Goal: Task Accomplishment & Management: Complete application form

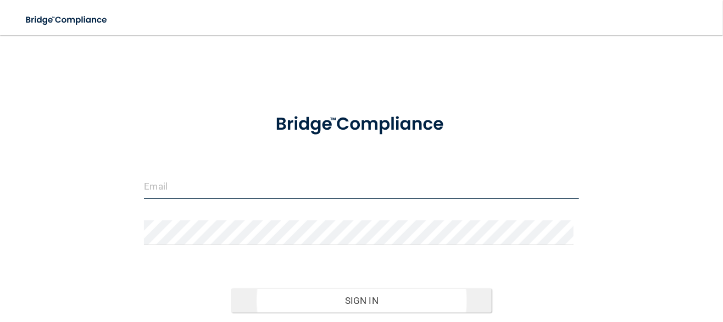
type input "[EMAIL_ADDRESS][DOMAIN_NAME]"
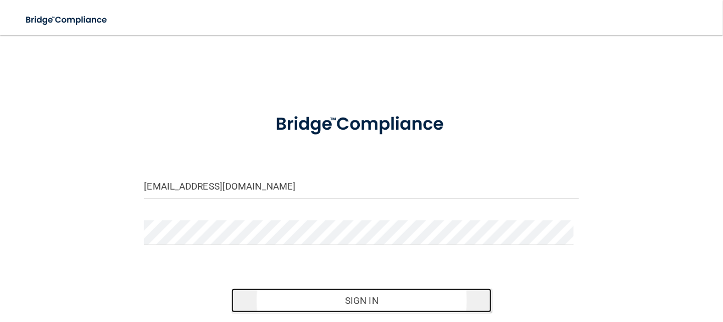
drag, startPoint x: 364, startPoint y: 301, endPoint x: 370, endPoint y: 299, distance: 6.4
click at [364, 301] on button "Sign In" at bounding box center [361, 300] width 261 height 24
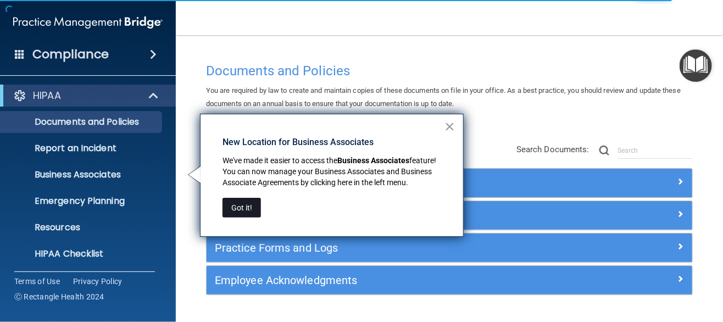
drag, startPoint x: 234, startPoint y: 208, endPoint x: 351, endPoint y: 220, distance: 117.7
click at [234, 208] on button "Got it!" at bounding box center [242, 208] width 38 height 20
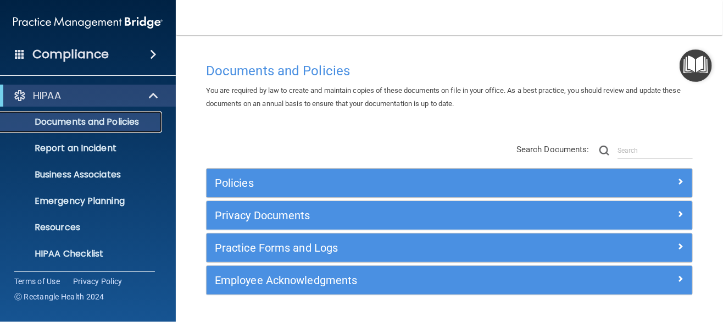
click at [117, 113] on link "Documents and Policies" at bounding box center [75, 122] width 173 height 22
click at [112, 120] on p "Documents and Policies" at bounding box center [82, 121] width 150 height 11
click at [111, 121] on p "Documents and Policies" at bounding box center [82, 121] width 150 height 11
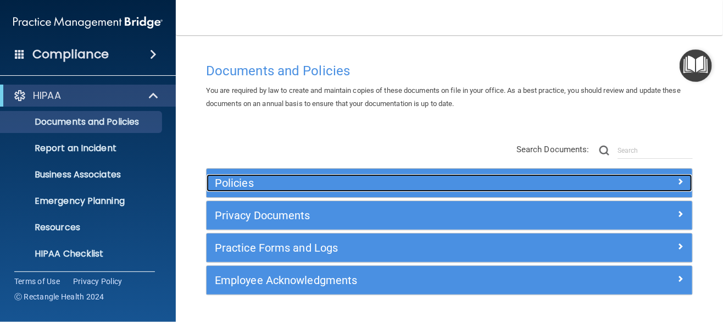
click at [670, 181] on div at bounding box center [631, 180] width 121 height 13
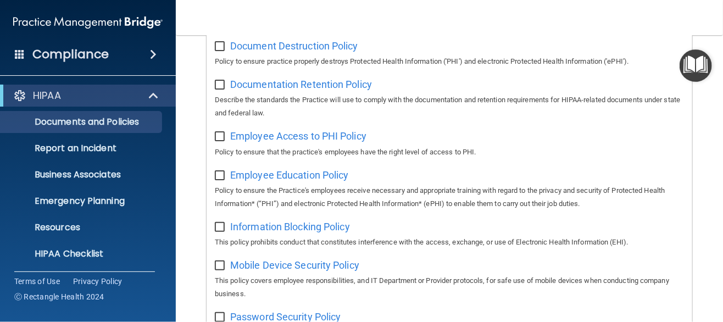
scroll to position [220, 0]
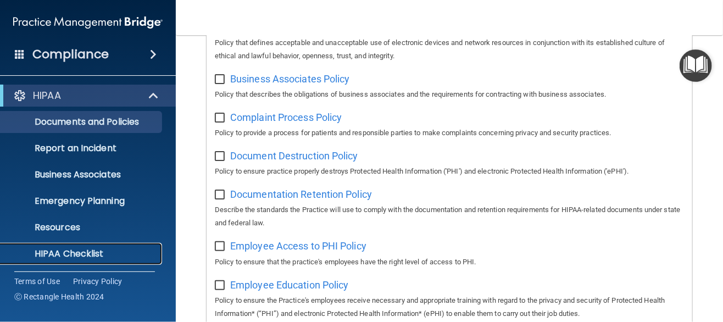
click at [76, 253] on p "HIPAA Checklist" at bounding box center [82, 253] width 150 height 11
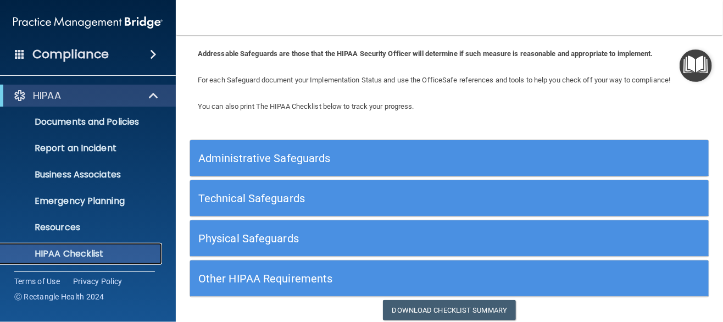
scroll to position [92, 0]
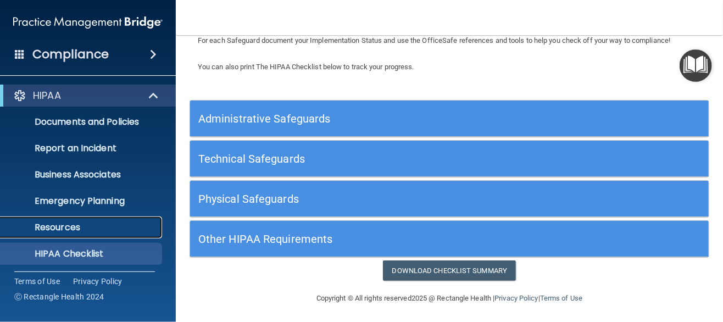
click at [71, 228] on p "Resources" at bounding box center [82, 227] width 150 height 11
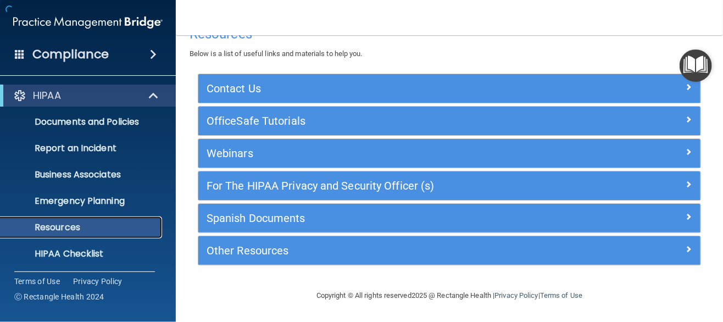
scroll to position [24, 0]
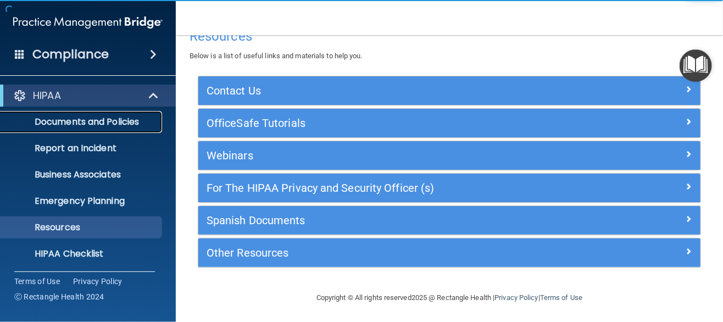
click at [119, 124] on p "Documents and Policies" at bounding box center [82, 121] width 150 height 11
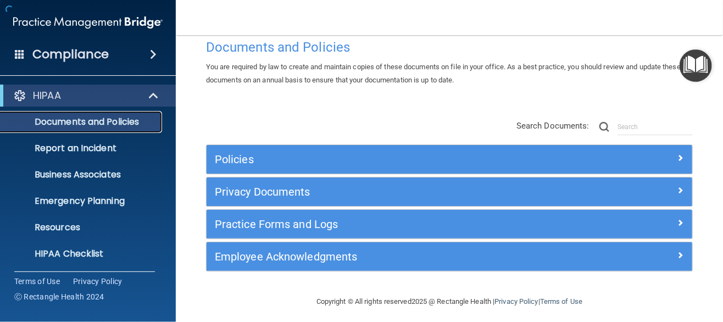
scroll to position [29, 0]
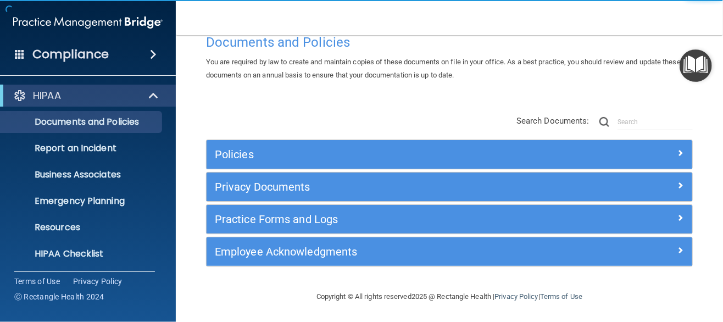
click at [153, 51] on span at bounding box center [153, 54] width 7 height 13
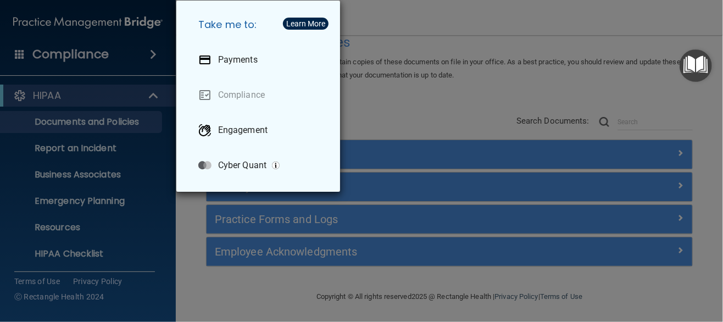
drag, startPoint x: 153, startPoint y: 53, endPoint x: 172, endPoint y: 51, distance: 18.8
click at [156, 53] on div "Take me to: Payments Compliance Engagement Cyber Quant" at bounding box center [361, 161] width 723 height 322
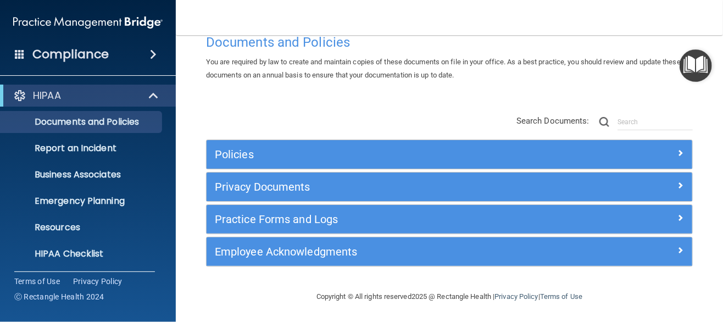
click at [73, 55] on h4 "Compliance" at bounding box center [70, 54] width 76 height 15
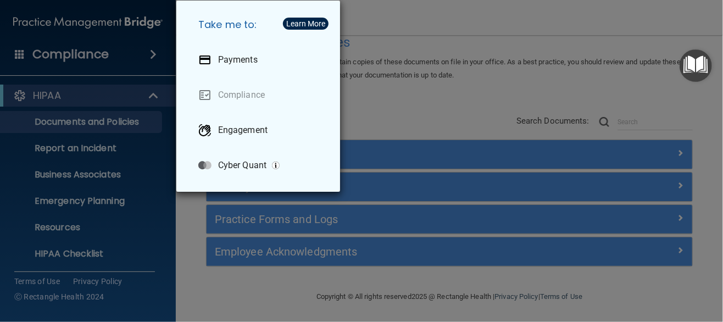
click at [196, 252] on div "Take me to: Payments Compliance Engagement Cyber Quant" at bounding box center [361, 161] width 723 height 322
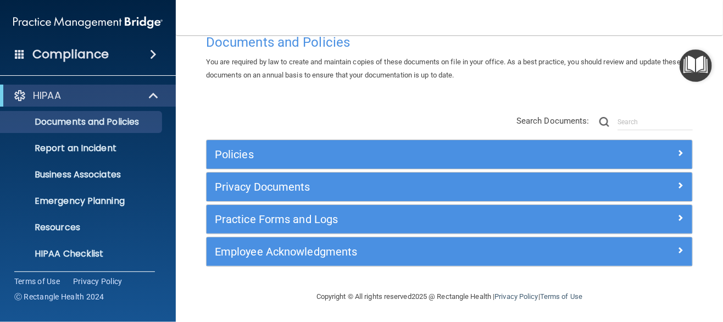
click at [20, 54] on span at bounding box center [20, 54] width 10 height 10
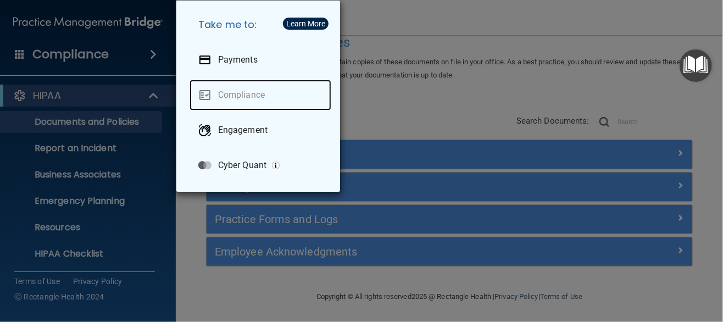
click at [251, 97] on link "Compliance" at bounding box center [261, 95] width 142 height 31
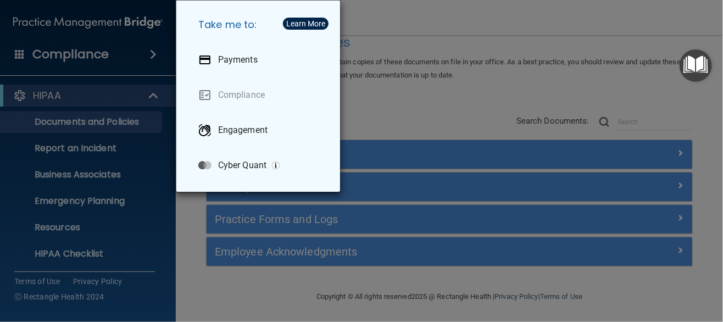
click at [204, 248] on div "Take me to: Payments Compliance Engagement Cyber Quant" at bounding box center [361, 161] width 723 height 322
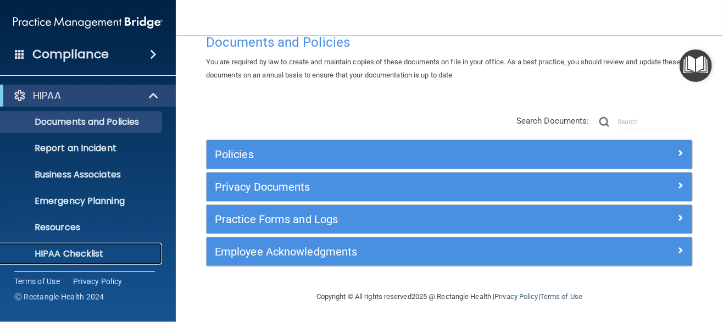
click at [90, 254] on p "HIPAA Checklist" at bounding box center [82, 253] width 150 height 11
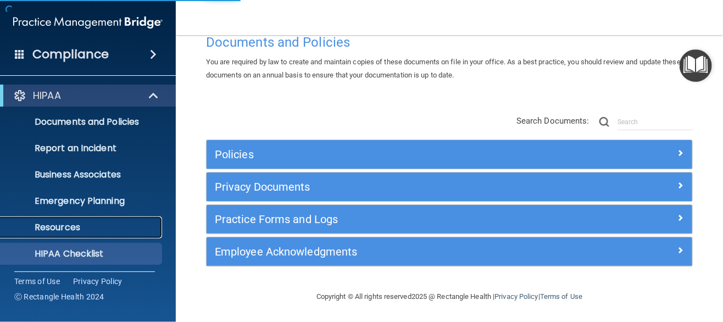
click at [68, 227] on p "Resources" at bounding box center [82, 227] width 150 height 11
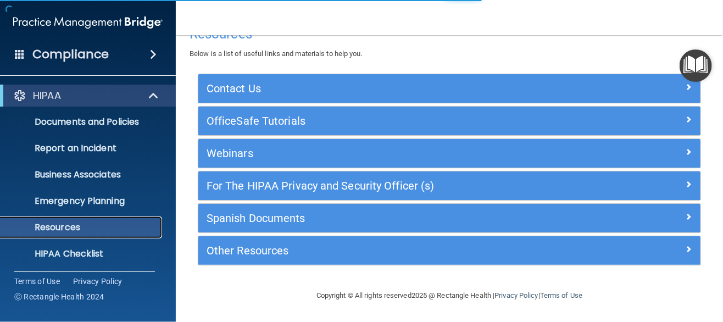
scroll to position [24, 0]
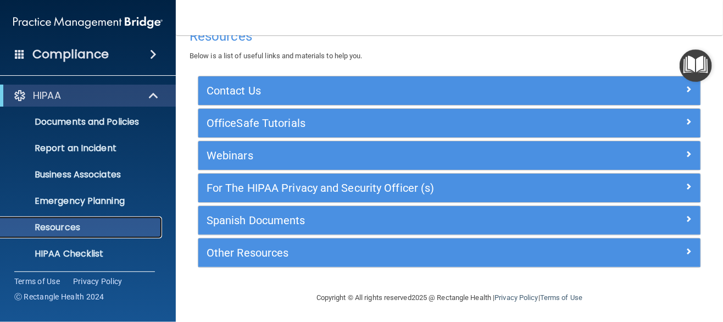
click at [70, 227] on p "Resources" at bounding box center [82, 227] width 150 height 11
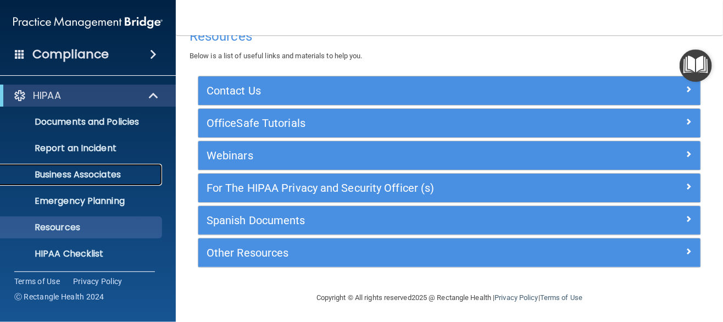
click at [109, 175] on p "Business Associates" at bounding box center [82, 174] width 150 height 11
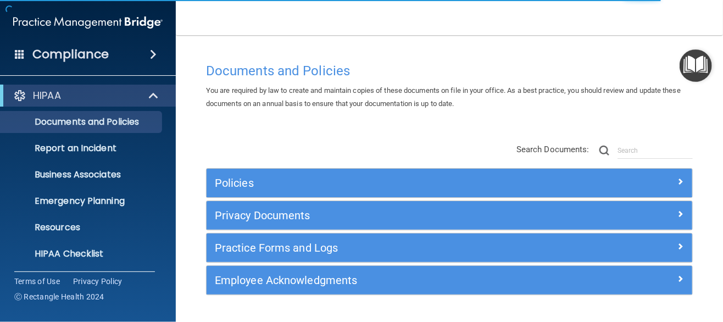
scroll to position [29, 0]
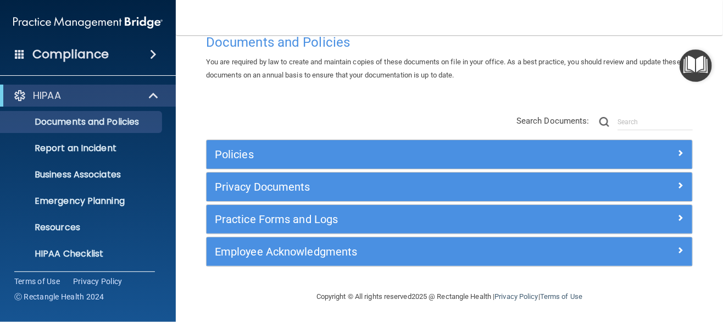
click at [427, 107] on div "Policies Select All (Unselect 0) Unselect All Print Selected (0) Acceptable Use…" at bounding box center [449, 191] width 503 height 175
click at [670, 246] on iframe at bounding box center [689, 267] width 42 height 42
drag, startPoint x: 669, startPoint y: 269, endPoint x: 604, endPoint y: 284, distance: 67.2
click at [604, 284] on div "Copyright © All rights reserved 2025 @ Rectangle Health | Privacy Policy | Term…" at bounding box center [449, 296] width 401 height 35
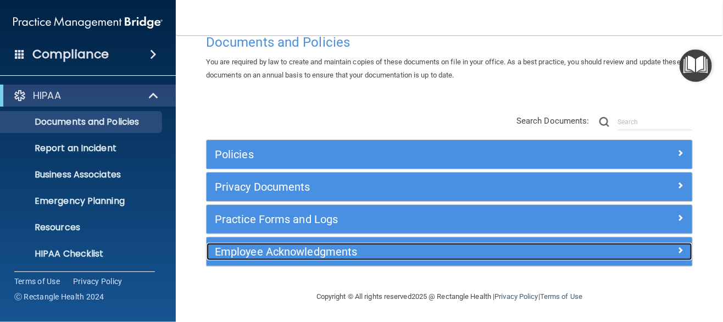
click at [318, 250] on h5 "Employee Acknowledgments" at bounding box center [389, 252] width 348 height 12
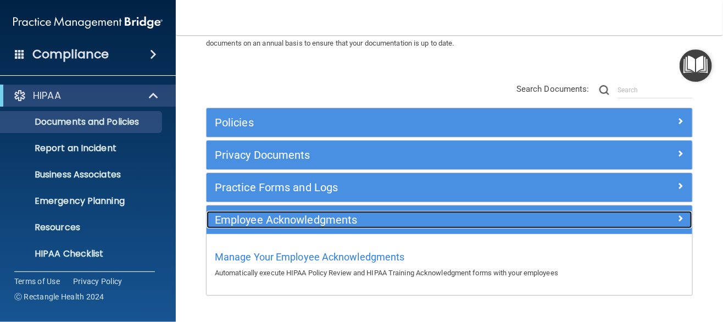
scroll to position [89, 0]
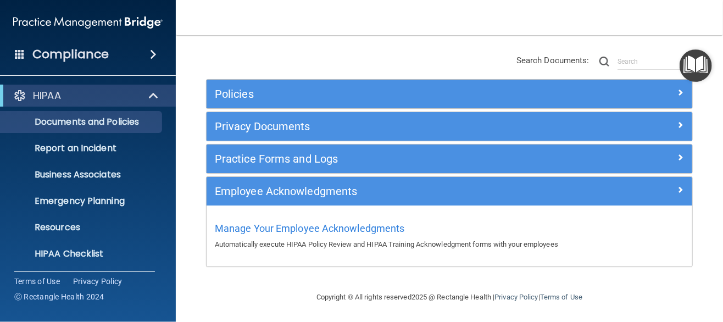
click at [392, 245] on p "Automatically execute HIPAA Policy Review and HIPAA Training Acknowledgment for…" at bounding box center [449, 244] width 469 height 13
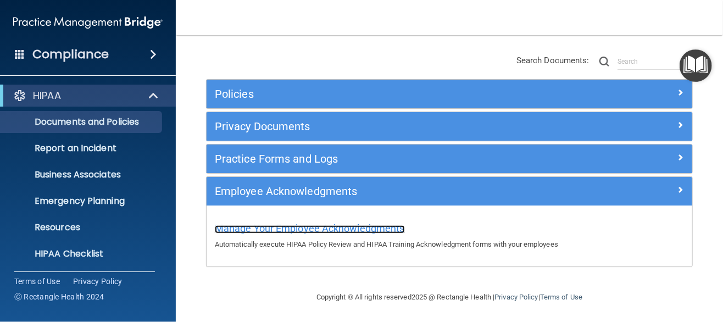
click at [273, 225] on span "Manage Your Employee Acknowledgments" at bounding box center [310, 229] width 190 height 12
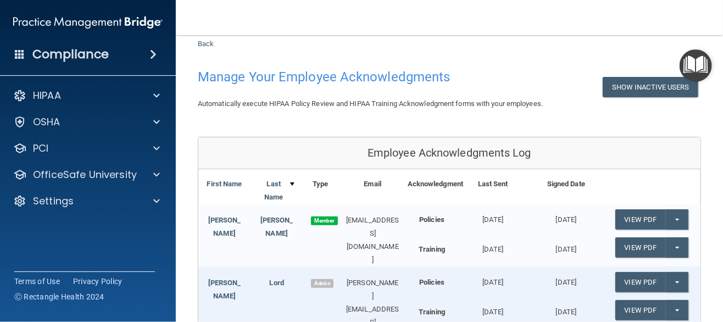
scroll to position [3, 0]
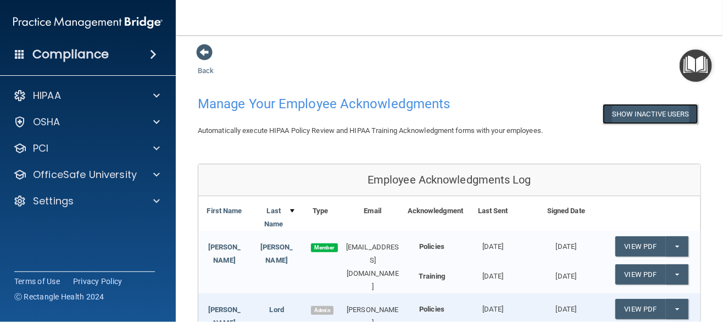
click at [639, 117] on button "Show Inactive Users" at bounding box center [651, 114] width 96 height 20
click at [639, 117] on button "Hide Inactive Users" at bounding box center [653, 114] width 91 height 20
click at [639, 117] on button "Show Inactive Users" at bounding box center [651, 114] width 96 height 20
click at [639, 117] on button "Hide Inactive Users" at bounding box center [653, 114] width 91 height 20
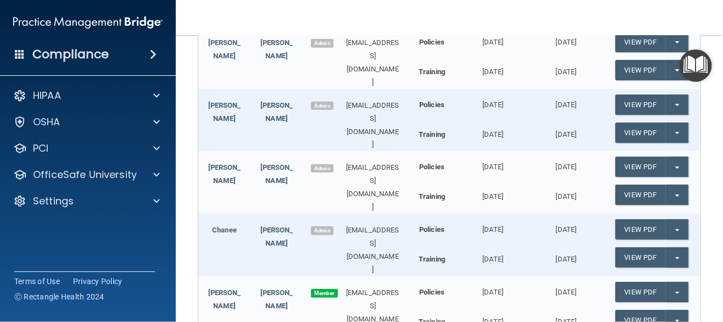
scroll to position [367, 0]
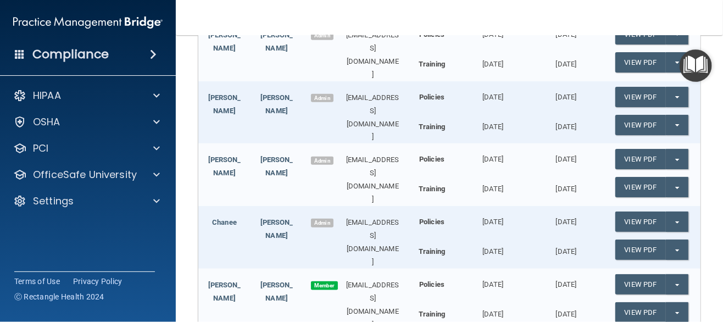
click at [321, 219] on span "Admin" at bounding box center [322, 223] width 22 height 9
click at [248, 216] on div "Chanee" at bounding box center [224, 222] width 52 height 13
click at [220, 218] on link "Chanee" at bounding box center [224, 222] width 25 height 8
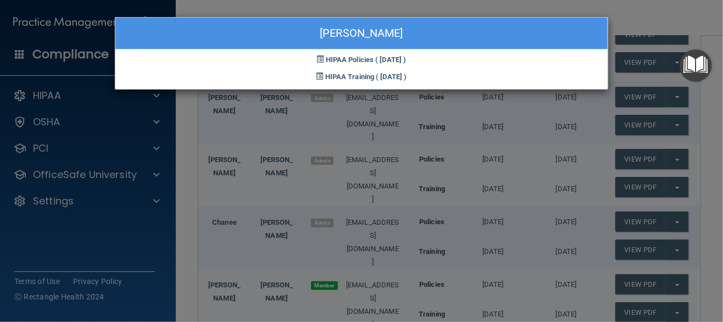
click at [117, 236] on div "[PERSON_NAME] HIPAA Policies ( [DATE] ) HIPAA Training ( [DATE] )" at bounding box center [361, 161] width 723 height 322
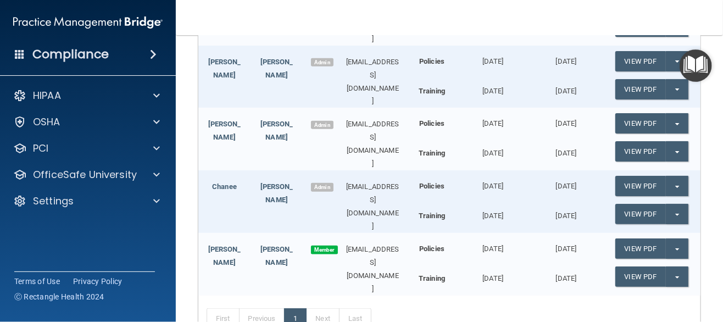
scroll to position [476, 0]
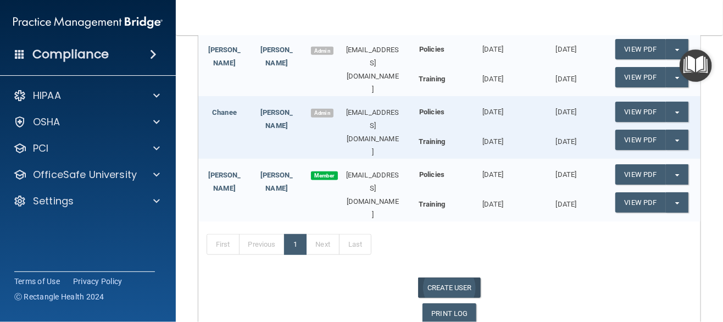
click at [447, 277] on link "CREATE USER" at bounding box center [449, 287] width 62 height 20
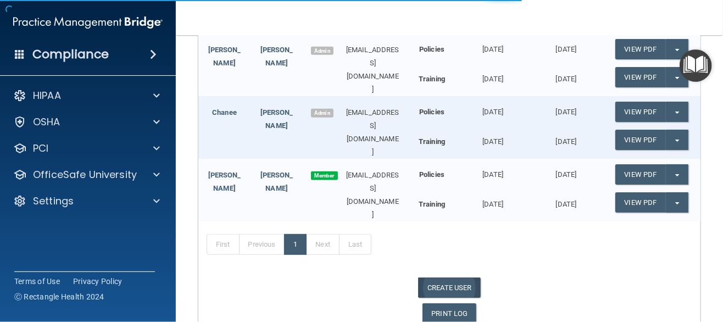
select select "practice_admin"
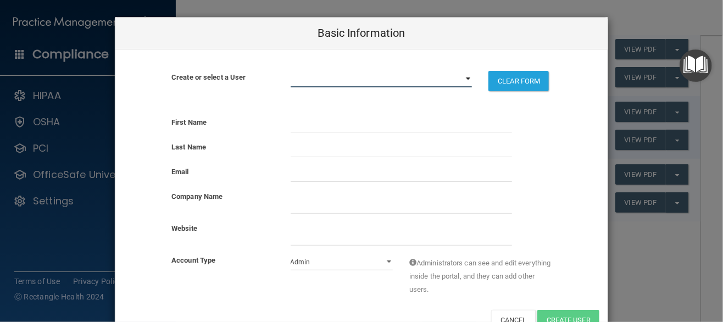
click at [464, 77] on select "[EMAIL_ADDRESS][DOMAIN_NAME] [EMAIL_ADDRESS][DOMAIN_NAME] [EMAIL_ADDRESS][DOMAI…" at bounding box center [382, 79] width 182 height 16
click at [236, 168] on div "Email" at bounding box center [222, 171] width 119 height 13
click at [465, 76] on select "[EMAIL_ADDRESS][DOMAIN_NAME] [EMAIL_ADDRESS][DOMAIN_NAME] [EMAIL_ADDRESS][DOMAI…" at bounding box center [382, 79] width 182 height 16
select select "0"
click at [291, 71] on select "[EMAIL_ADDRESS][DOMAIN_NAME] [EMAIL_ADDRESS][DOMAIN_NAME] [EMAIL_ADDRESS][DOMAI…" at bounding box center [382, 79] width 182 height 16
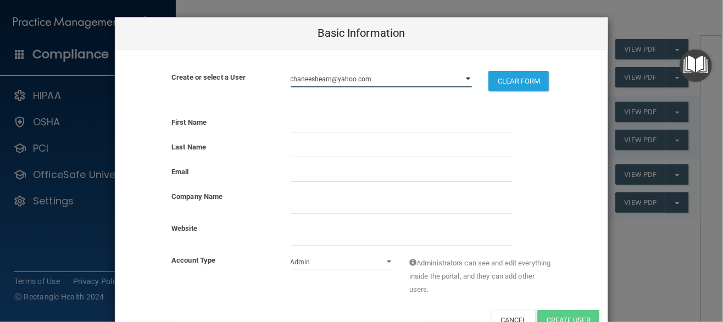
select select "practice_admin"
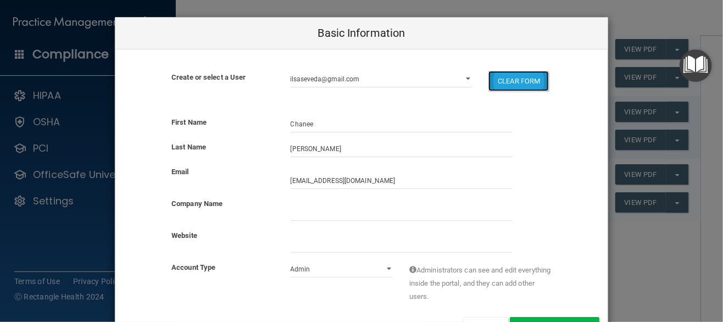
click at [519, 80] on button "CLEAR FORM" at bounding box center [519, 81] width 60 height 20
select select "practice_admin"
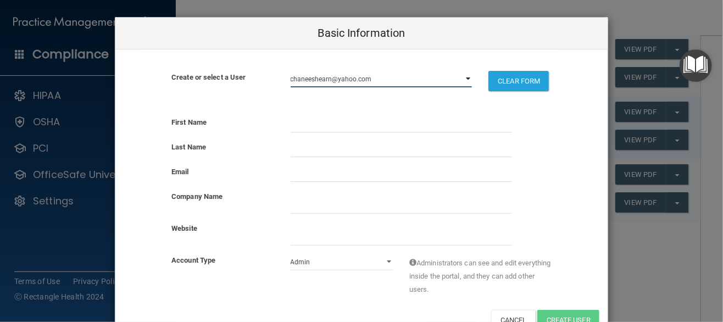
click at [465, 78] on select "[EMAIL_ADDRESS][DOMAIN_NAME] [EMAIL_ADDRESS][DOMAIN_NAME] [EMAIL_ADDRESS][DOMAI…" at bounding box center [382, 79] width 182 height 16
select select "0"
click at [291, 71] on select "[EMAIL_ADDRESS][DOMAIN_NAME] [EMAIL_ADDRESS][DOMAIN_NAME] [EMAIL_ADDRESS][DOMAI…" at bounding box center [382, 79] width 182 height 16
select select "practice_admin"
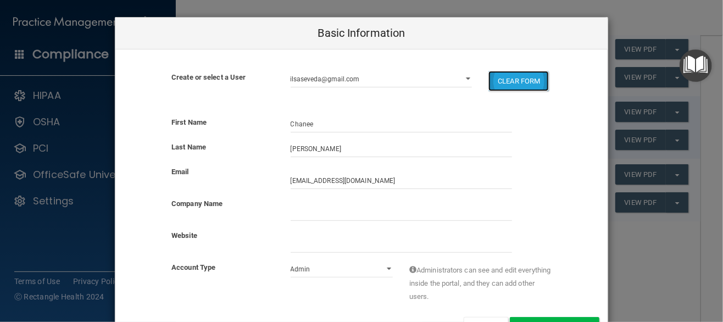
click at [513, 85] on button "CLEAR FORM" at bounding box center [519, 81] width 60 height 20
select select "practice_admin"
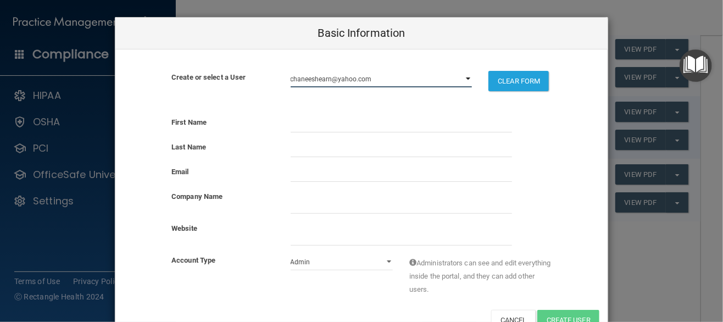
click at [464, 77] on select "[EMAIL_ADDRESS][DOMAIN_NAME] [EMAIL_ADDRESS][DOMAIN_NAME] [EMAIL_ADDRESS][DOMAI…" at bounding box center [382, 79] width 182 height 16
click at [554, 153] on div "Last Name" at bounding box center [361, 149] width 492 height 16
click at [305, 122] on input "text" at bounding box center [401, 124] width 221 height 16
type input "Meagan"
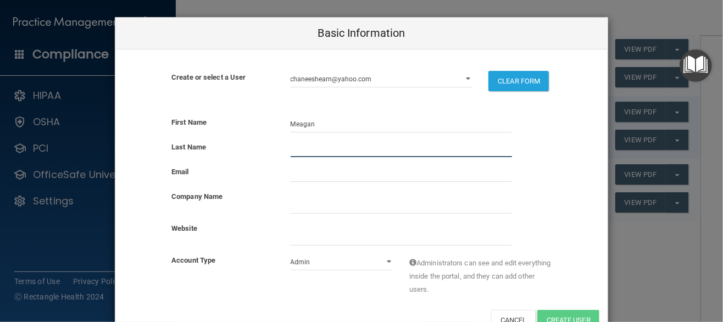
click at [303, 146] on input "text" at bounding box center [401, 149] width 221 height 16
type input "[PERSON_NAME]"
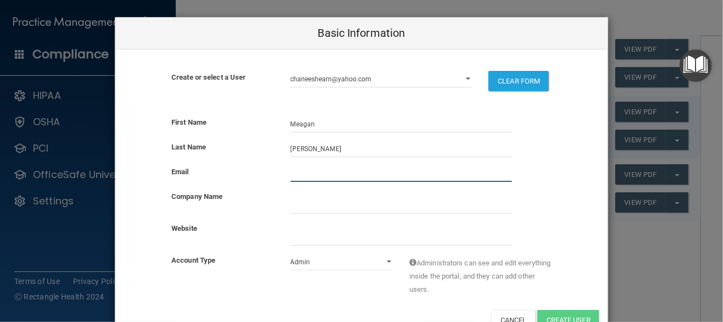
click at [291, 171] on input "email" at bounding box center [401, 173] width 221 height 16
click at [294, 206] on input "company_name" at bounding box center [401, 205] width 221 height 16
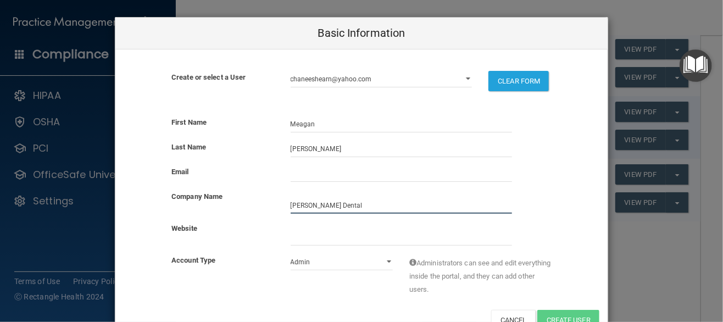
type input "[PERSON_NAME] Dental"
click at [291, 170] on input "email" at bounding box center [401, 173] width 221 height 16
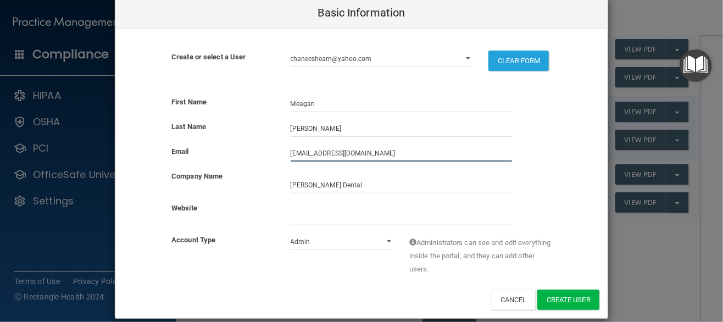
scroll to position [32, 0]
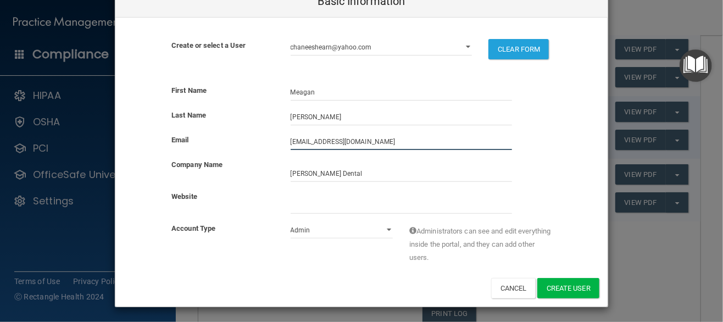
type input "[EMAIL_ADDRESS][DOMAIN_NAME]"
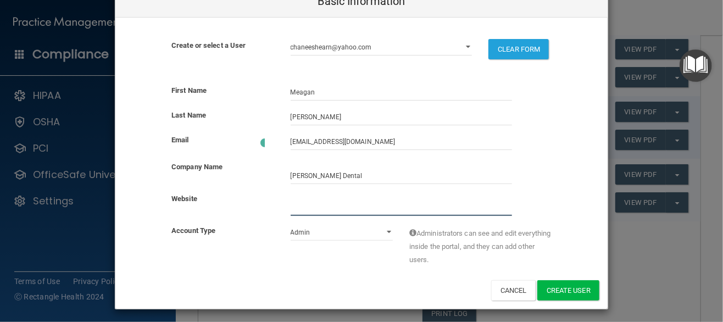
click at [368, 207] on input "website" at bounding box center [401, 207] width 221 height 16
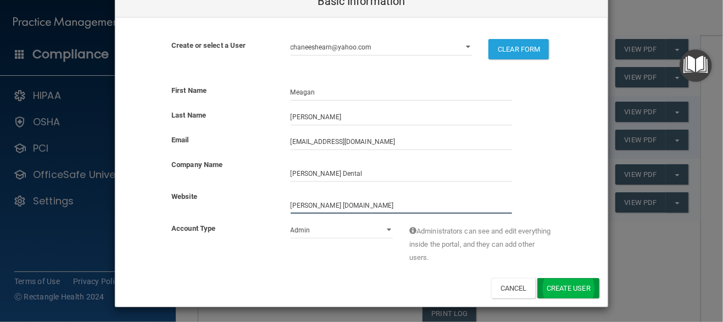
type input "[PERSON_NAME] [DOMAIN_NAME]"
click at [572, 293] on button "Create User" at bounding box center [568, 288] width 62 height 20
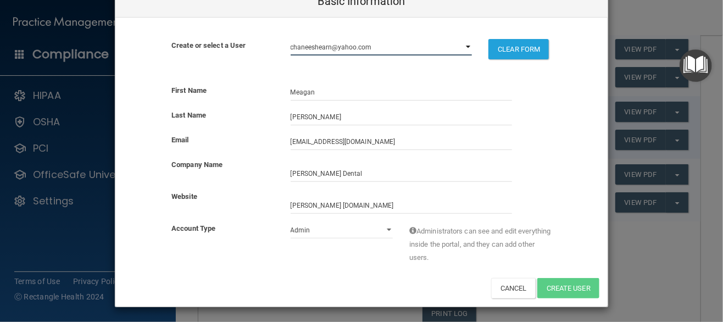
click at [464, 47] on select "[EMAIL_ADDRESS][DOMAIN_NAME] [EMAIL_ADDRESS][DOMAIN_NAME] [EMAIL_ADDRESS][DOMAI…" at bounding box center [382, 47] width 182 height 16
select select "0"
click at [291, 39] on select "[EMAIL_ADDRESS][DOMAIN_NAME] [EMAIL_ADDRESS][DOMAIN_NAME] [EMAIL_ADDRESS][DOMAI…" at bounding box center [382, 47] width 182 height 16
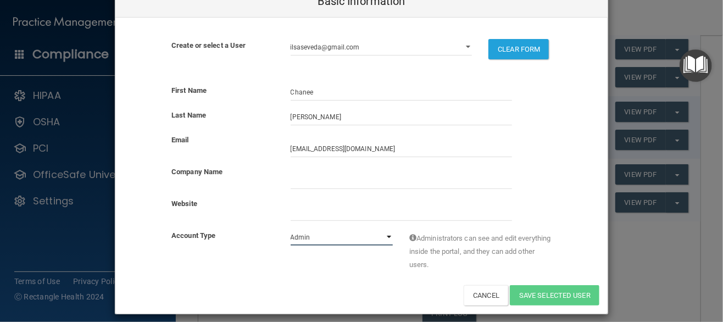
click at [386, 236] on select "Admin Member" at bounding box center [342, 237] width 103 height 16
select select "practice_member"
click at [291, 234] on select "Admin Member" at bounding box center [342, 237] width 103 height 16
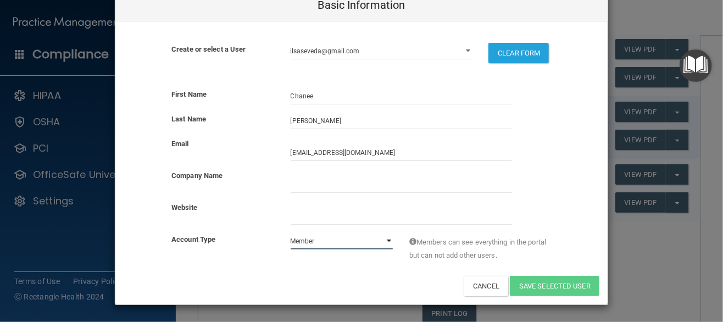
scroll to position [26, 0]
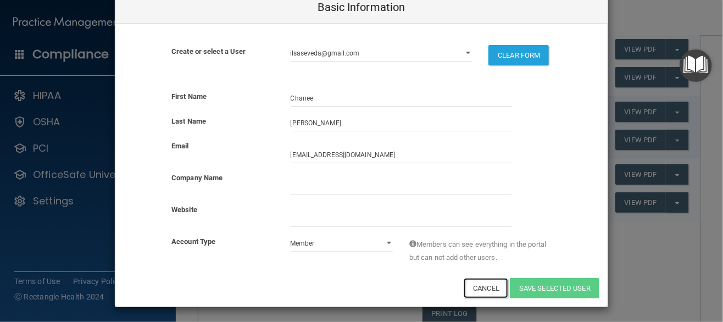
click at [478, 285] on button "Cancel" at bounding box center [486, 288] width 45 height 20
select select "practice_admin"
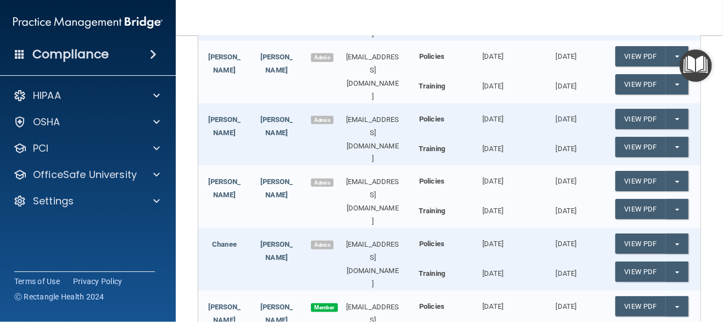
scroll to position [367, 0]
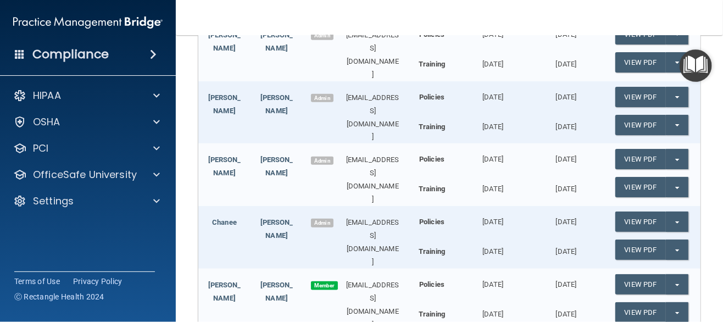
click at [325, 219] on span "Admin" at bounding box center [322, 223] width 22 height 9
click at [215, 218] on link "Chanee" at bounding box center [224, 222] width 25 height 8
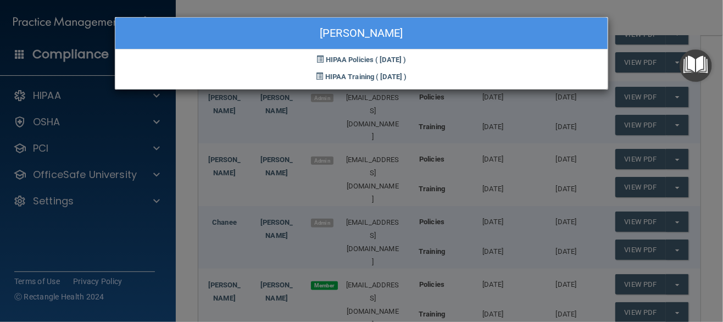
click at [213, 176] on div "[PERSON_NAME] HIPAA Policies ( [DATE] ) HIPAA Training ( [DATE] )" at bounding box center [361, 161] width 723 height 322
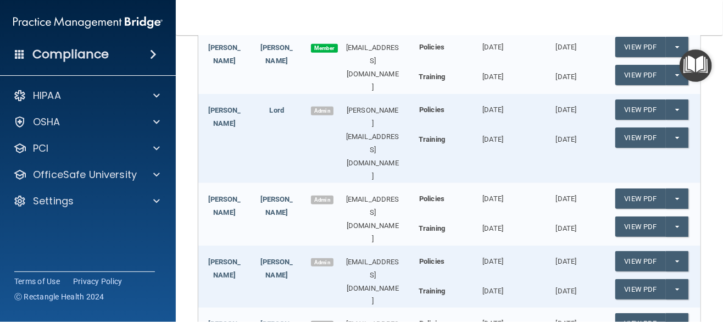
scroll to position [202, 0]
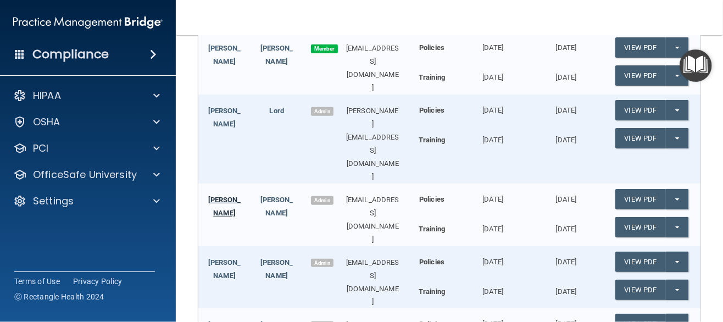
click at [223, 196] on link "[PERSON_NAME]" at bounding box center [224, 206] width 33 height 21
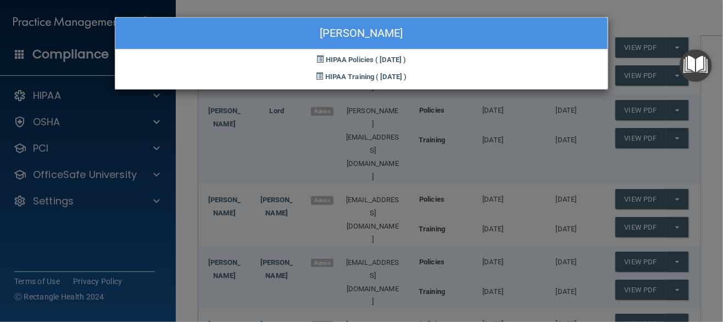
click at [679, 13] on div "[PERSON_NAME] HIPAA Policies ( [DATE] ) HIPAA Training ( [DATE] )" at bounding box center [361, 161] width 723 height 322
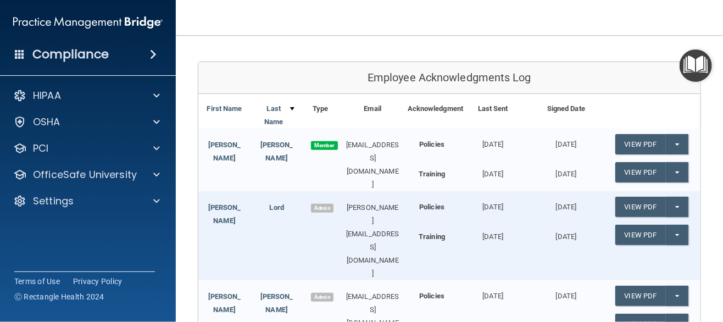
scroll to position [37, 0]
